Goal: Check status: Check status

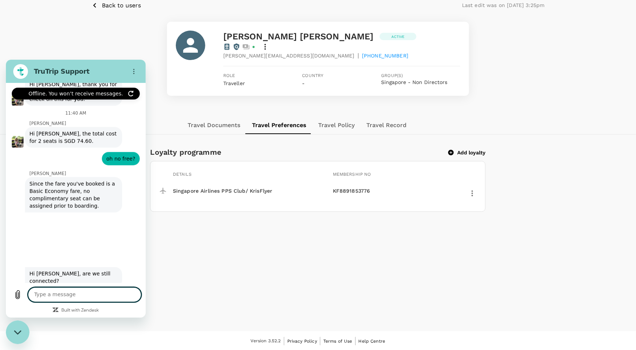
scroll to position [3693, 0]
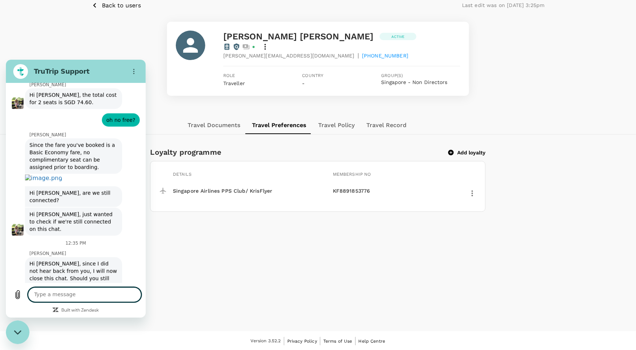
click at [101, 4] on button "Back to users" at bounding box center [117, 5] width 50 height 9
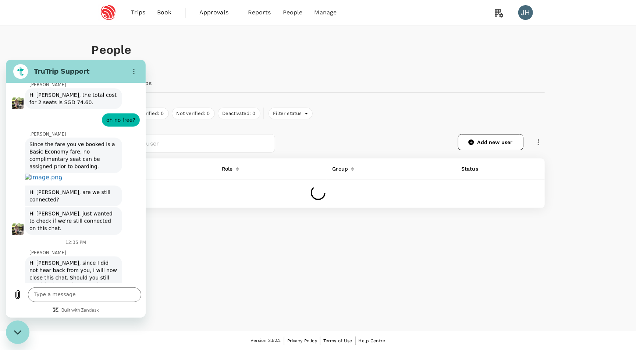
scroll to position [3695, 0]
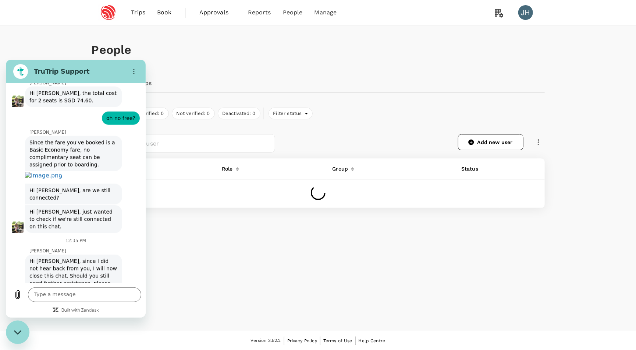
click at [98, 4] on link at bounding box center [109, 12] width 34 height 25
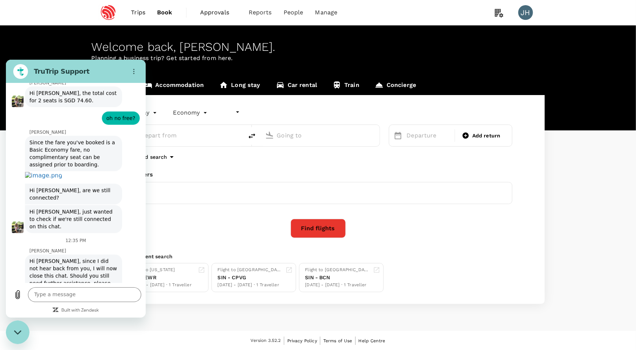
type input "undefined, undefined (any)"
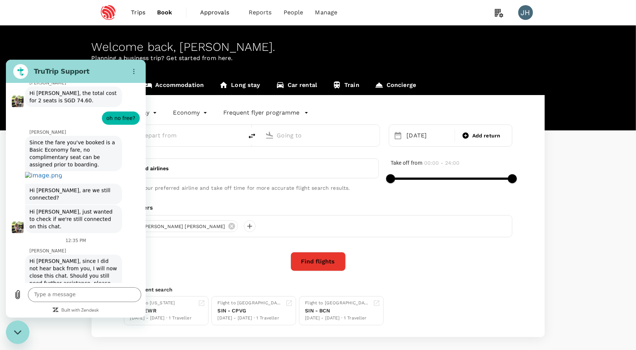
click at [145, 14] on link "Trips" at bounding box center [138, 12] width 26 height 25
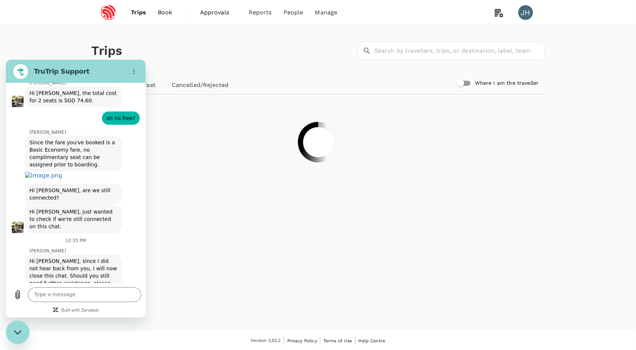
click at [139, 12] on span "Trips" at bounding box center [138, 12] width 15 height 9
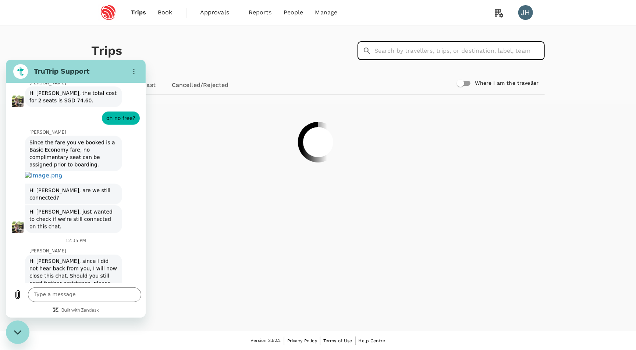
click at [420, 51] on input "text" at bounding box center [460, 51] width 170 height 18
type input "[PERSON_NAME]"
drag, startPoint x: 420, startPoint y: 51, endPoint x: 327, endPoint y: 48, distance: 93.1
click at [327, 48] on div "Trips ​ [PERSON_NAME] ​" at bounding box center [317, 49] width 456 height 54
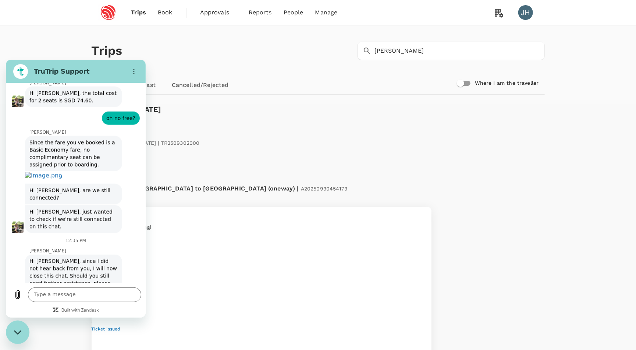
click at [23, 330] on div "Close messaging window" at bounding box center [18, 332] width 22 height 22
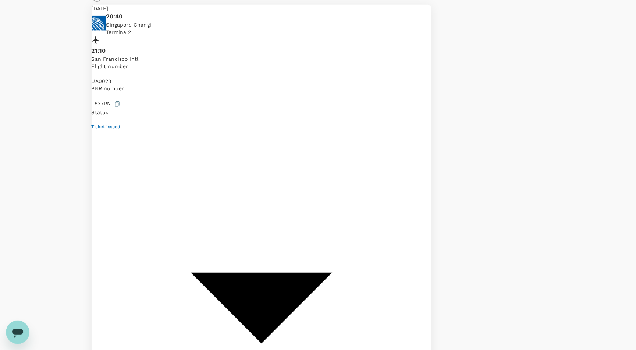
scroll to position [205, 0]
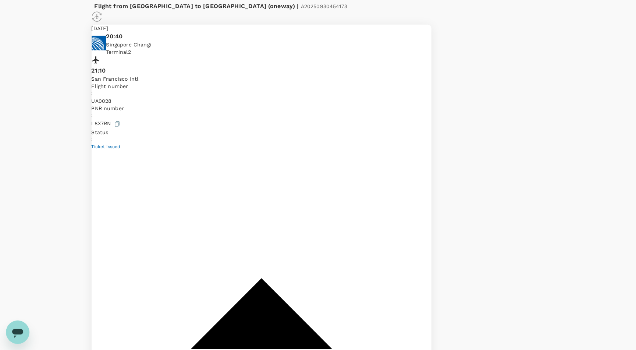
scroll to position [181, 0]
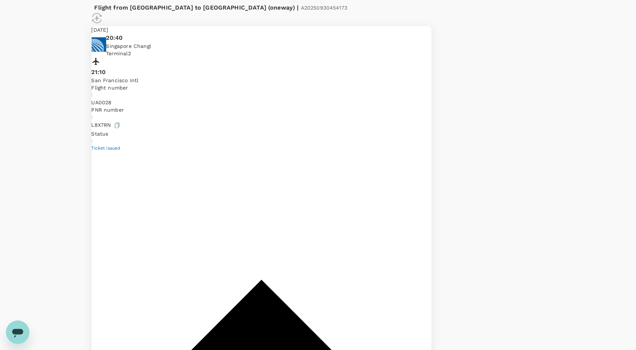
click at [9, 337] on div "Open messaging window" at bounding box center [18, 332] width 22 height 22
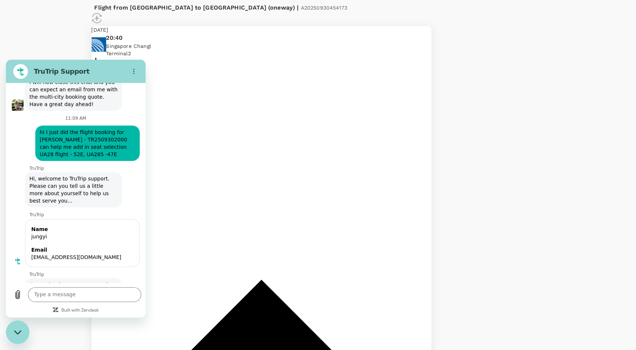
scroll to position [3386, 0]
